Goal: Information Seeking & Learning: Learn about a topic

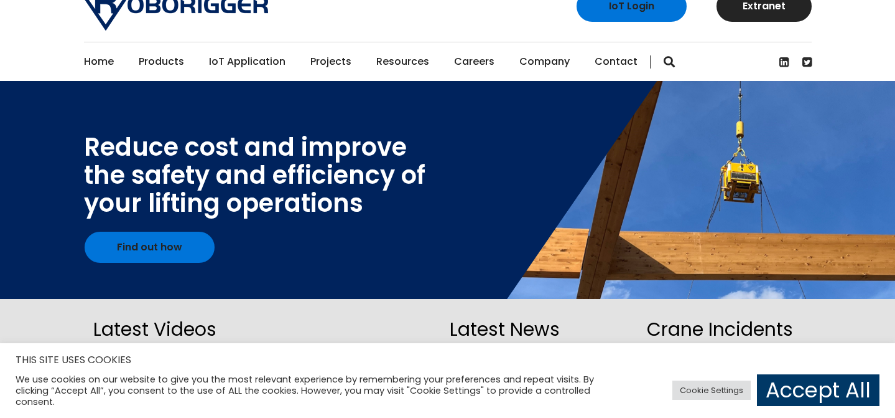
scroll to position [30, 0]
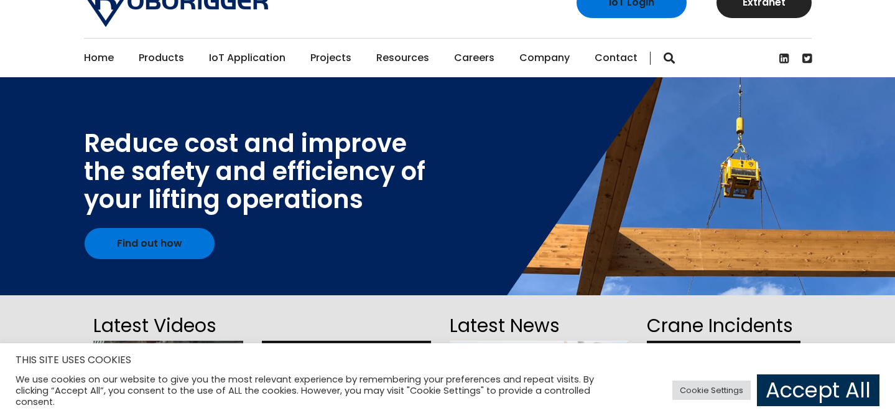
click at [826, 390] on link "Accept All" at bounding box center [818, 390] width 123 height 32
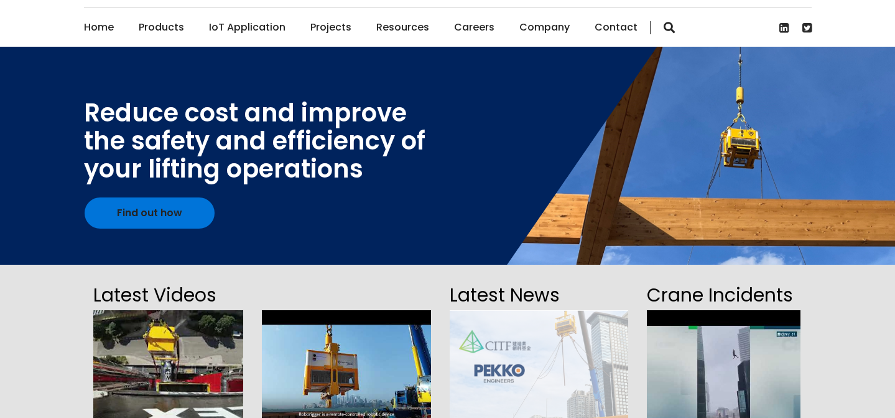
scroll to position [75, 0]
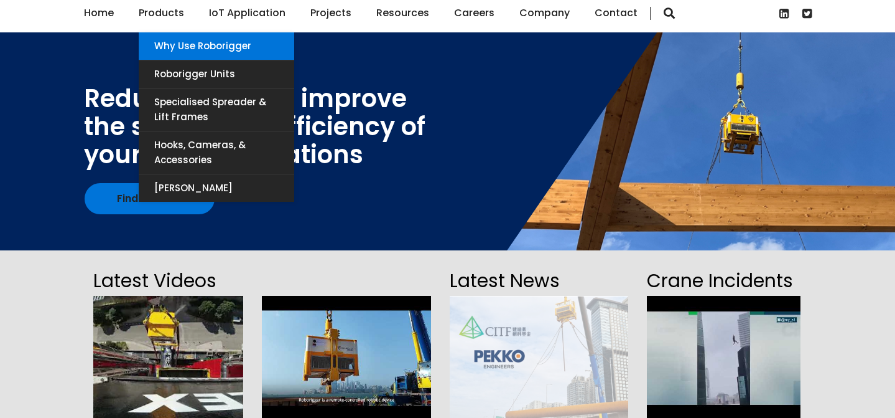
click at [171, 49] on link "Why use Roborigger" at bounding box center [217, 45] width 156 height 27
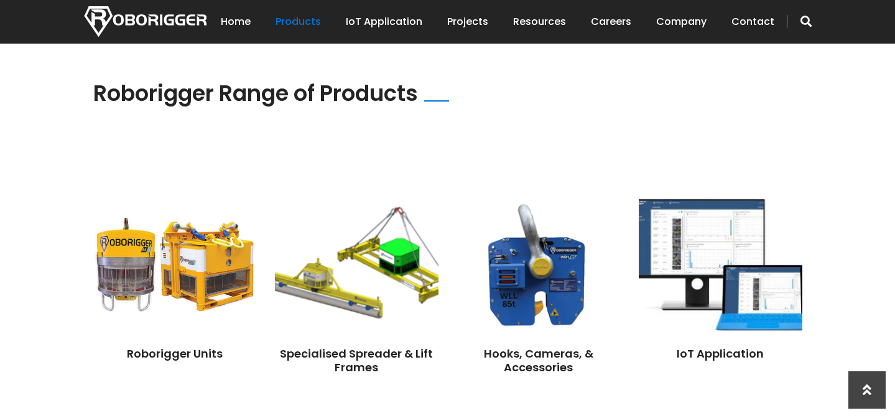
scroll to position [915, 0]
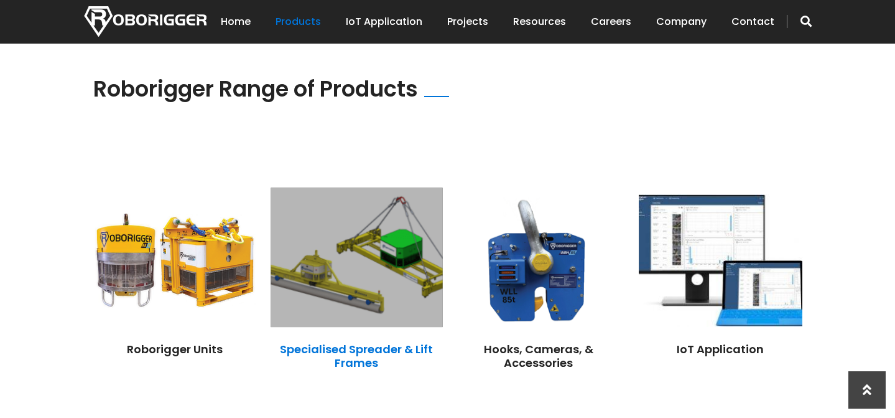
click at [361, 353] on link "Specialised Spreader & Lift Frames" at bounding box center [356, 355] width 153 height 29
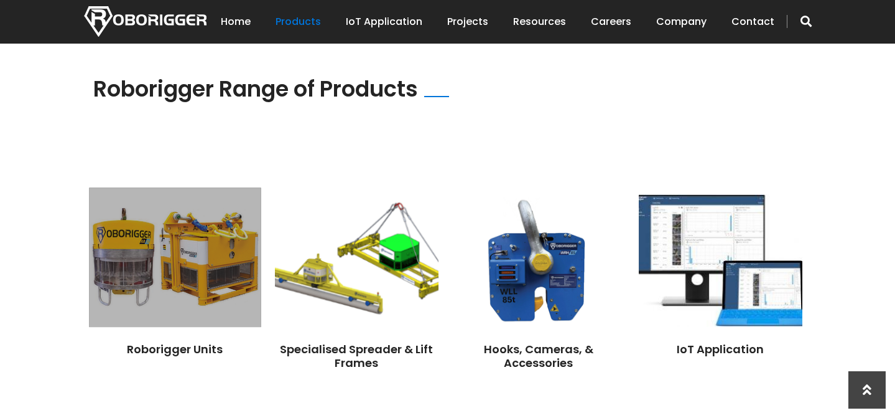
click at [191, 290] on img at bounding box center [175, 257] width 172 height 139
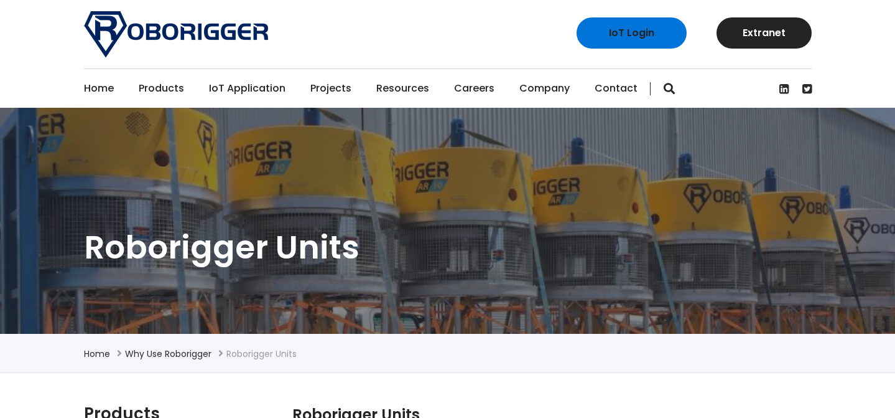
click at [102, 91] on link "Home" at bounding box center [99, 88] width 30 height 39
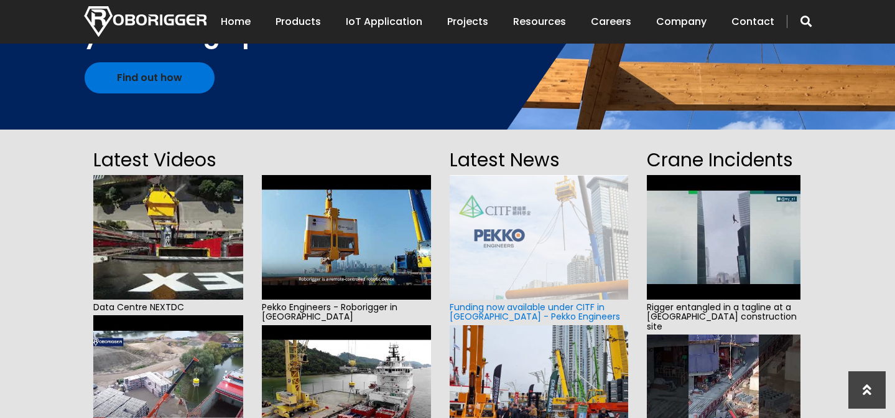
scroll to position [202, 0]
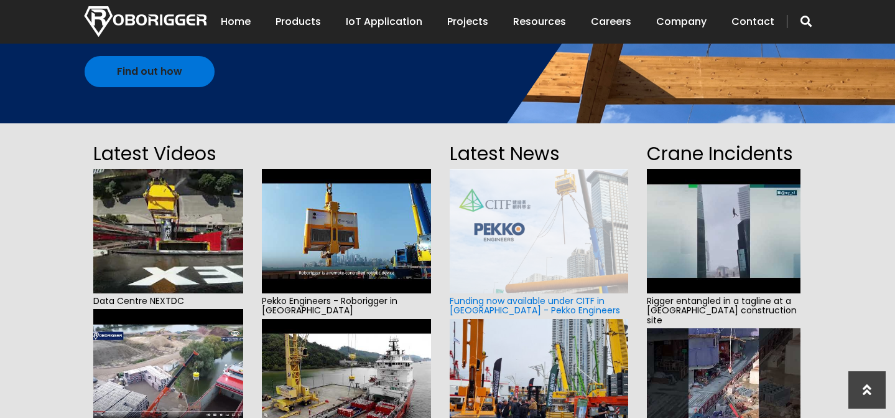
click at [183, 242] on img at bounding box center [168, 231] width 150 height 124
click at [352, 230] on img at bounding box center [347, 231] width 170 height 124
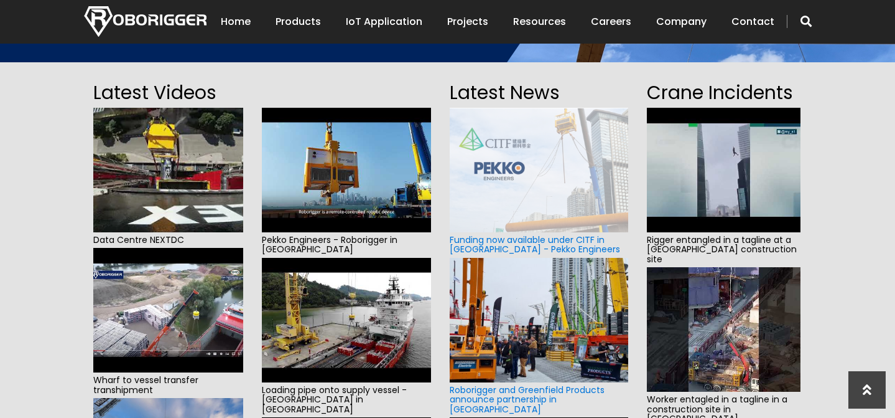
scroll to position [264, 0]
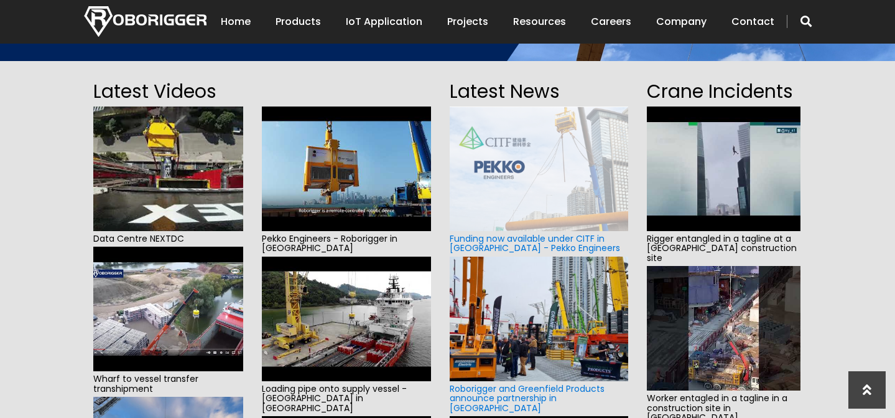
click at [704, 238] on span "Rigger entangled in a tagline at a [GEOGRAPHIC_DATA] construction site" at bounding box center [724, 248] width 154 height 35
click at [709, 182] on img at bounding box center [724, 168] width 154 height 124
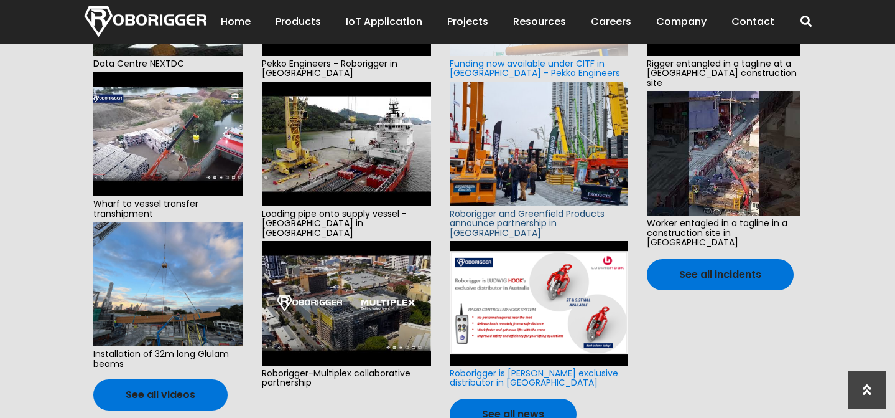
scroll to position [442, 0]
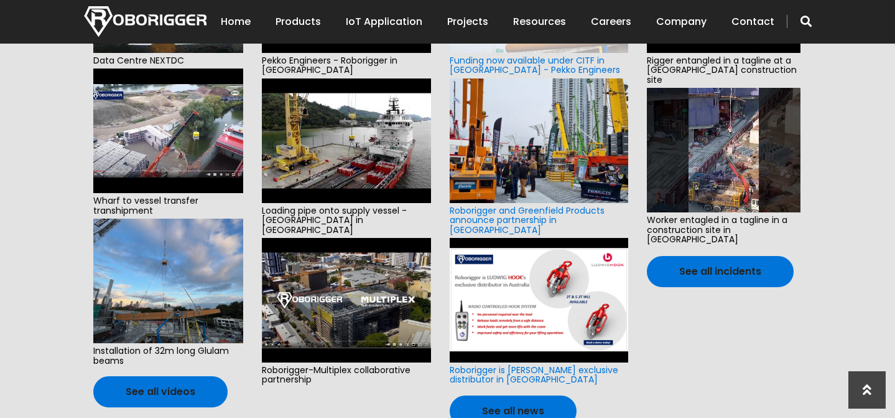
click at [185, 301] on img at bounding box center [168, 280] width 150 height 124
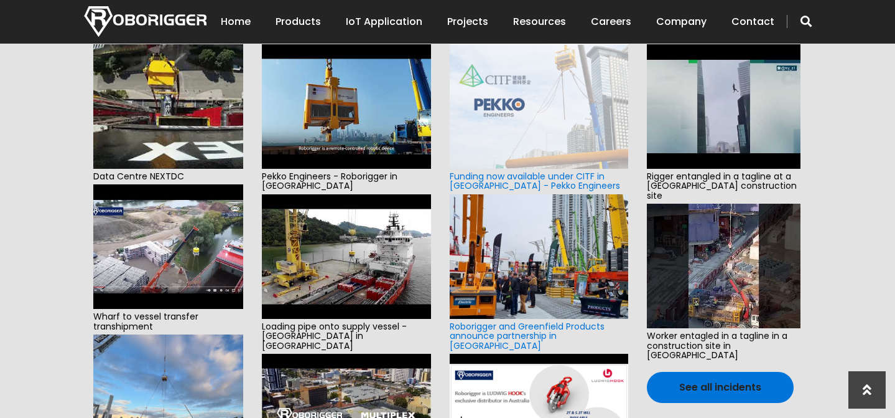
scroll to position [322, 0]
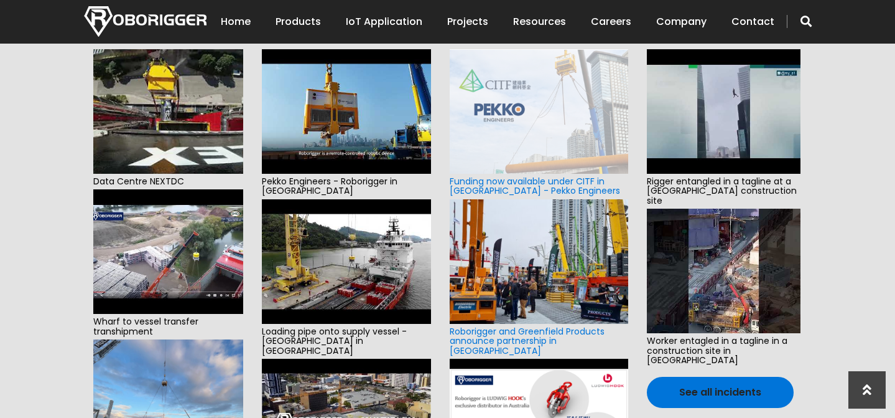
click at [171, 255] on img at bounding box center [168, 251] width 150 height 124
click at [540, 334] on link "Roborigger and Greenfield Products announce partnership in North America" at bounding box center [527, 341] width 155 height 32
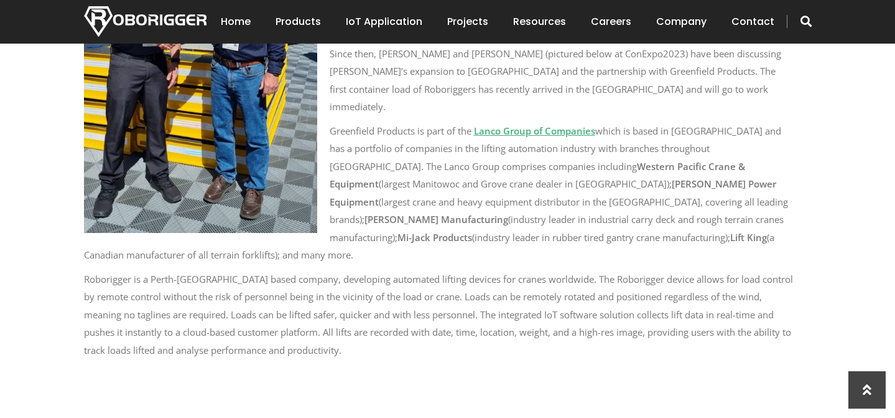
scroll to position [993, 0]
